Goal: Task Accomplishment & Management: Manage account settings

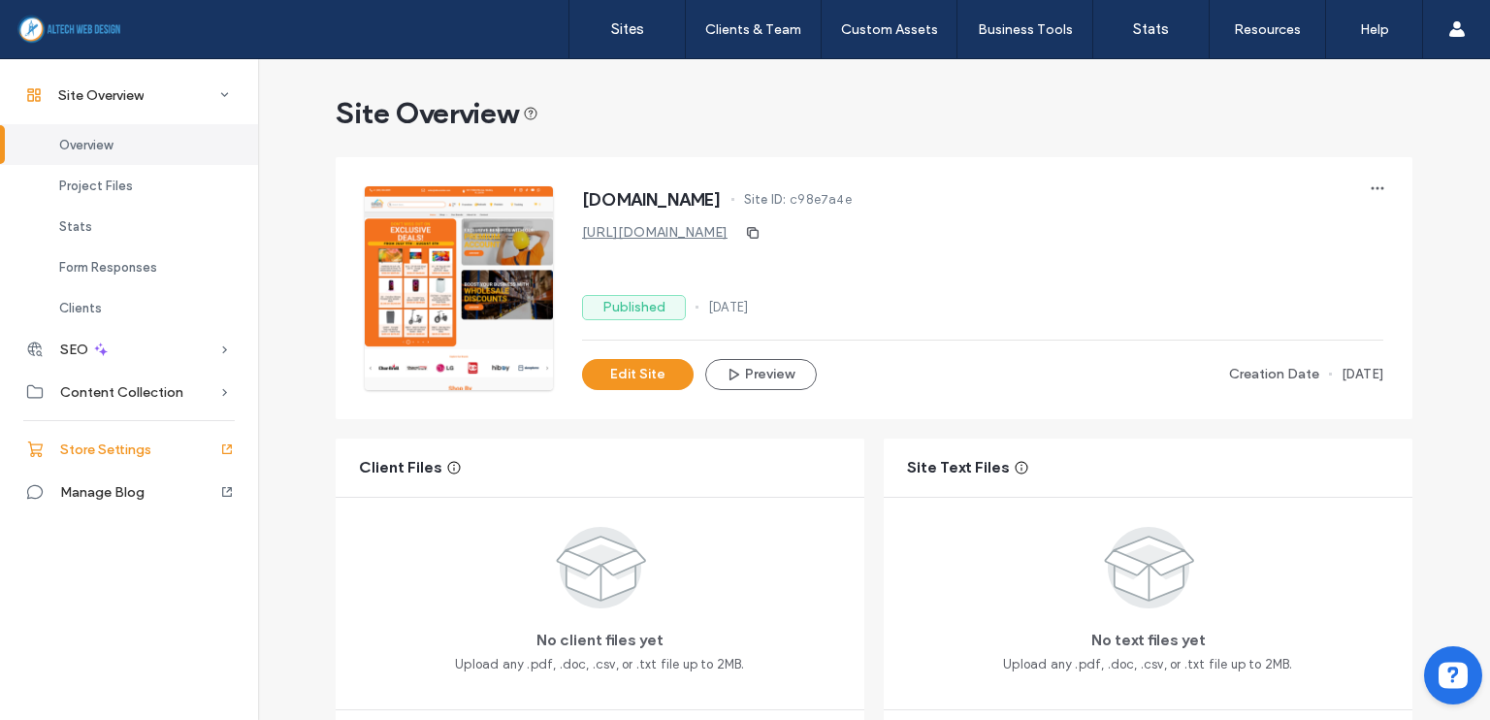
click at [109, 456] on span "Store Settings" at bounding box center [105, 449] width 91 height 16
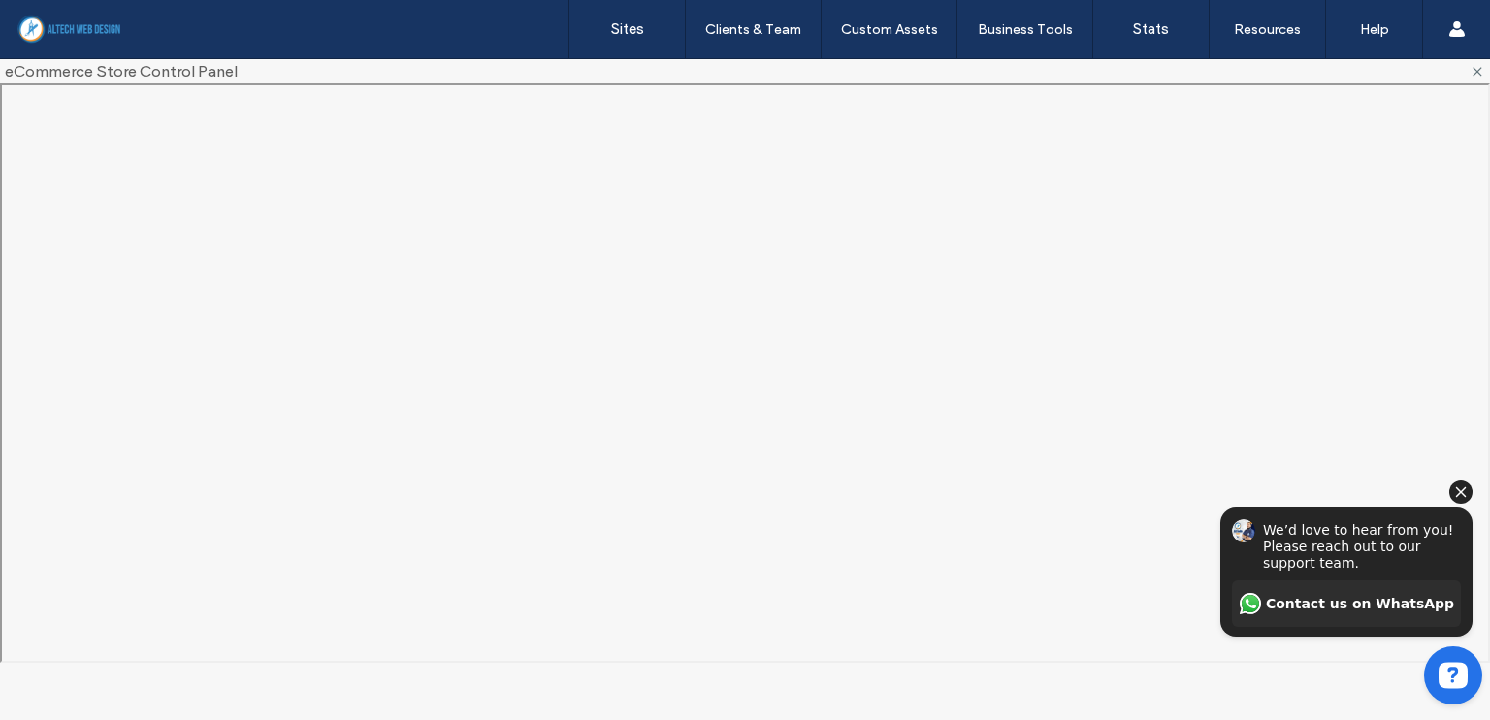
click at [1459, 498] on icon "Hide invitation" at bounding box center [1460, 491] width 23 height 23
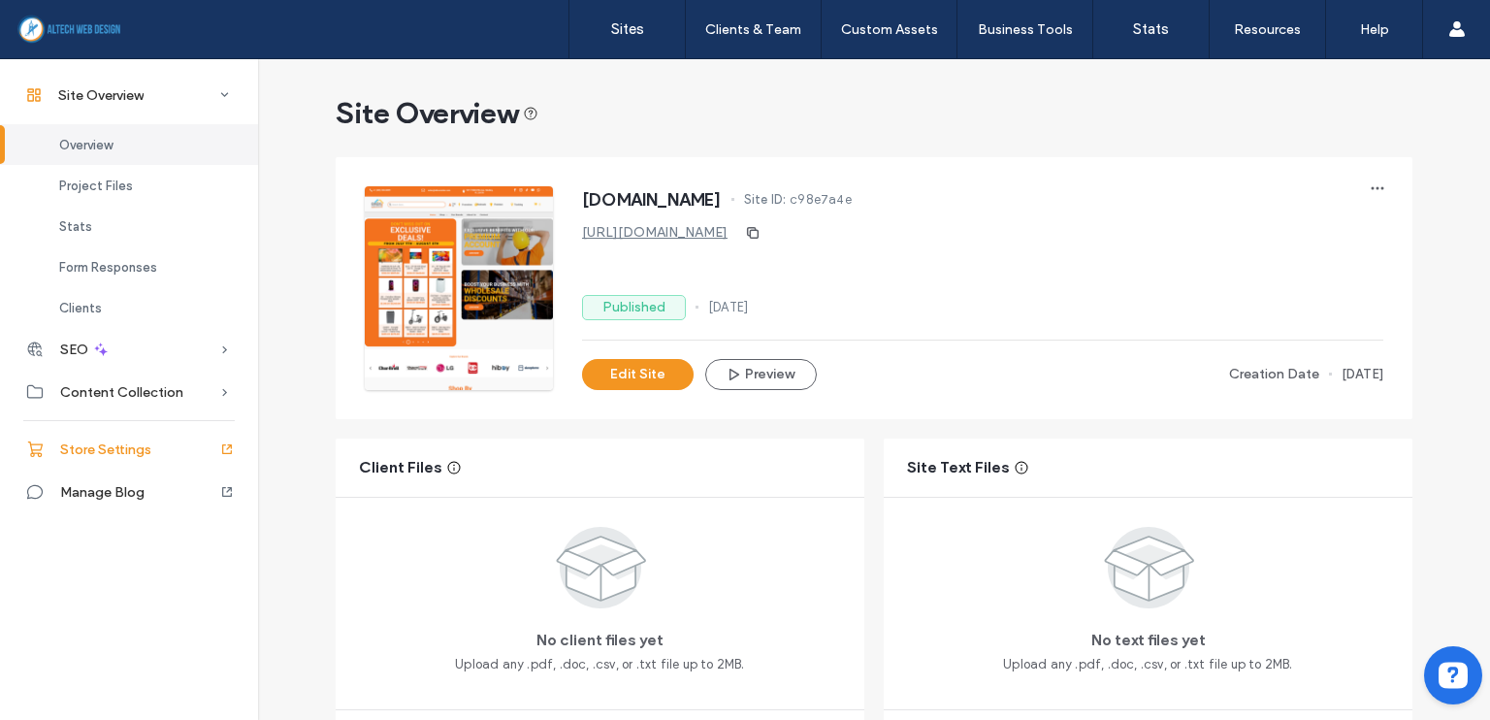
click at [103, 449] on span "Store Settings" at bounding box center [105, 449] width 91 height 16
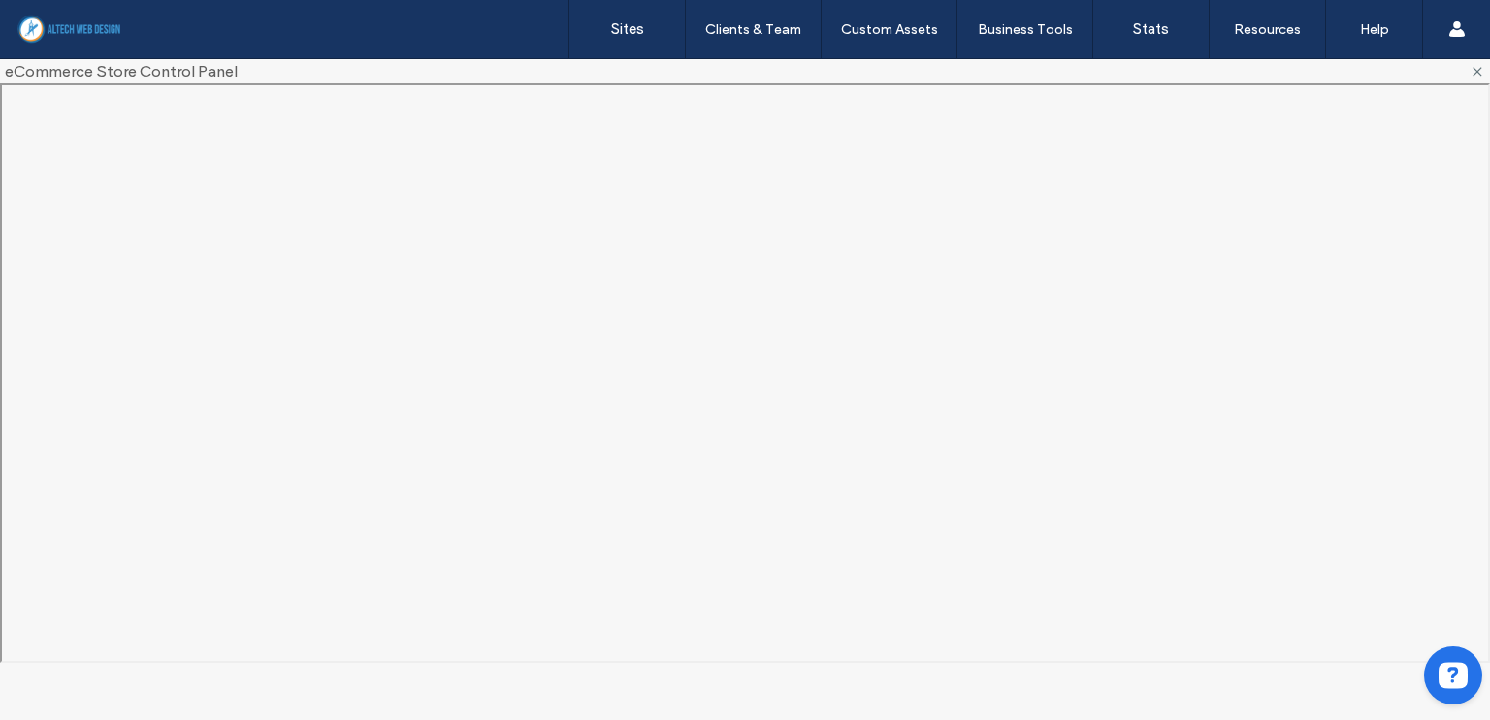
click at [365, 28] on div "Sites Clients & Team Client Management Custom Assets Custom Templates Custom Se…" at bounding box center [745, 29] width 1490 height 59
